Goal: Task Accomplishment & Management: Manage account settings

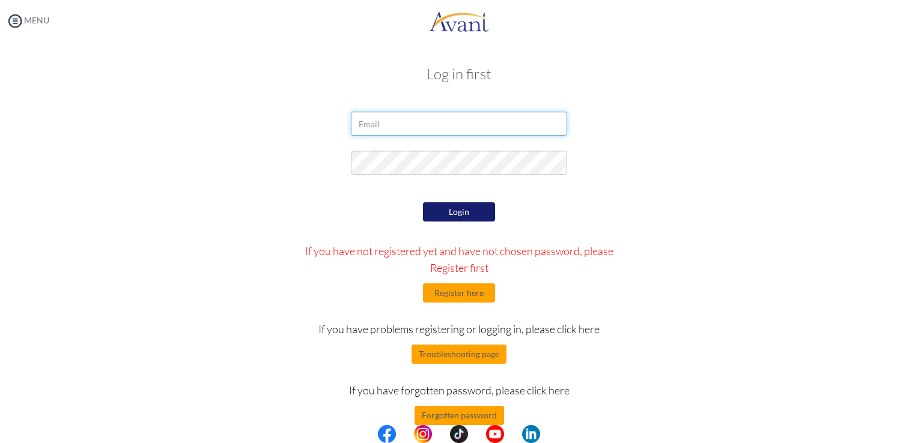
type input "[EMAIL_ADDRESS][DOMAIN_NAME]"
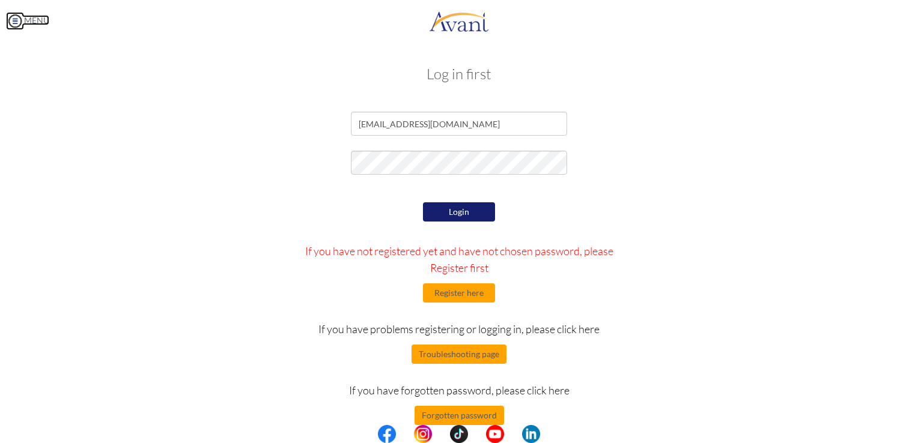
click at [14, 20] on img at bounding box center [15, 21] width 18 height 18
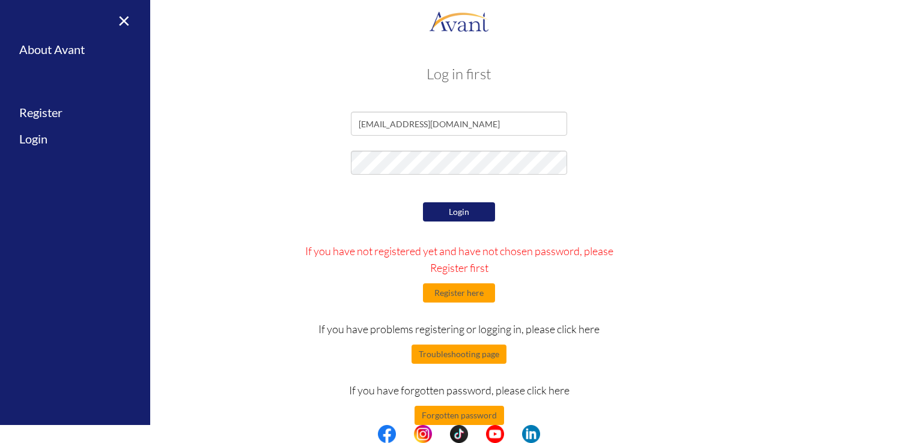
click at [271, 102] on div "Log in first [EMAIL_ADDRESS][DOMAIN_NAME] Login If you have not registered yet …" at bounding box center [458, 244] width 703 height 380
click at [124, 23] on link "×" at bounding box center [116, 20] width 37 height 40
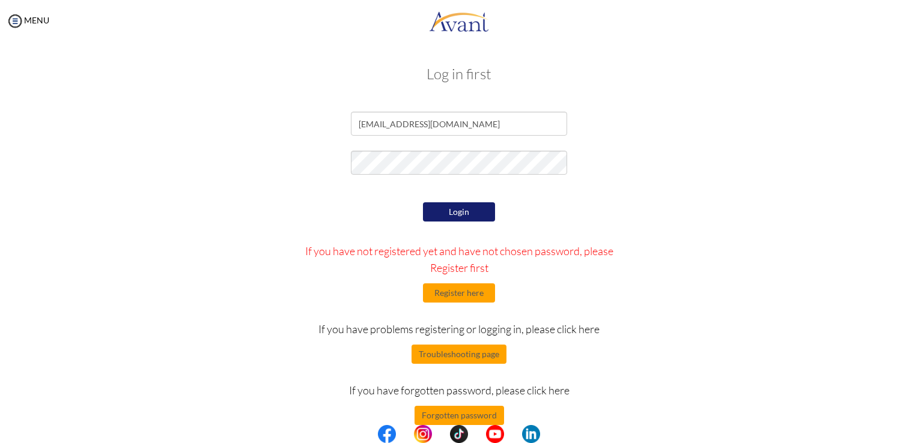
click at [892, 412] on div "Log in first [EMAIL_ADDRESS][DOMAIN_NAME] Login If you have not registered yet …" at bounding box center [459, 244] width 894 height 380
click at [465, 413] on button "Forgotten password" at bounding box center [458, 415] width 89 height 19
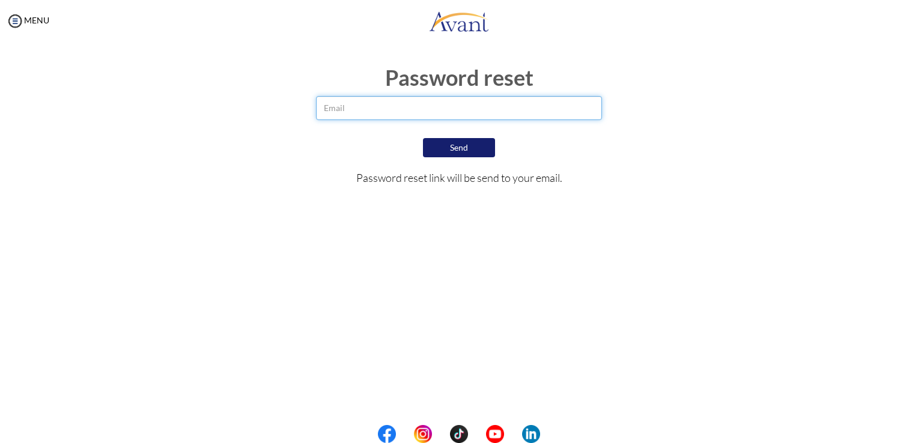
click at [355, 106] on input "email" at bounding box center [459, 108] width 286 height 24
type input "[EMAIL_ADDRESS][DOMAIN_NAME]"
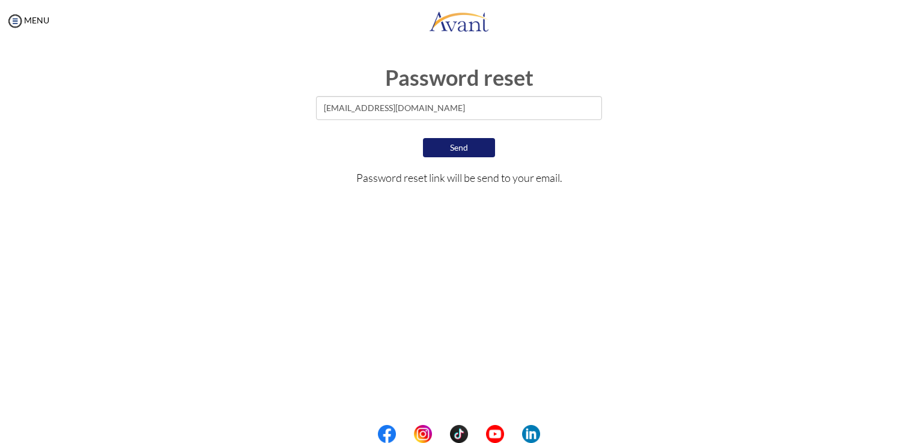
click at [471, 150] on button "Send" at bounding box center [459, 147] width 72 height 19
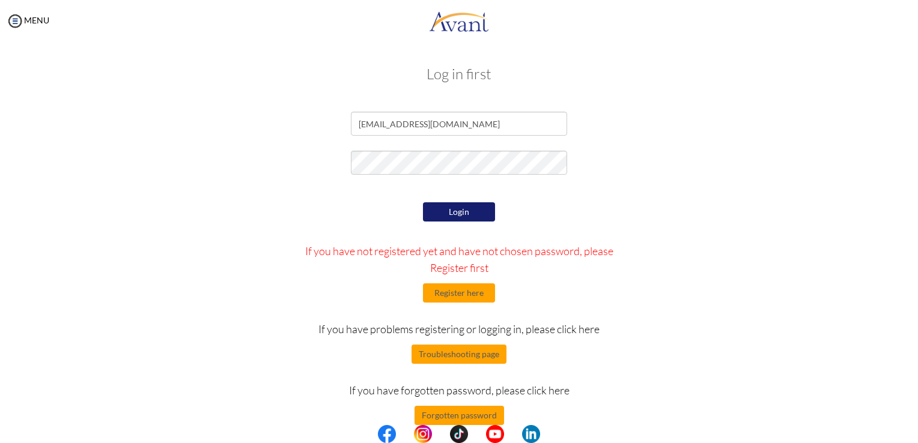
click at [471, 150] on form "[EMAIL_ADDRESS][DOMAIN_NAME] Login If you have not registered yet and have not …" at bounding box center [458, 268] width 685 height 313
